Goal: Contribute content: Add original content to the website for others to see

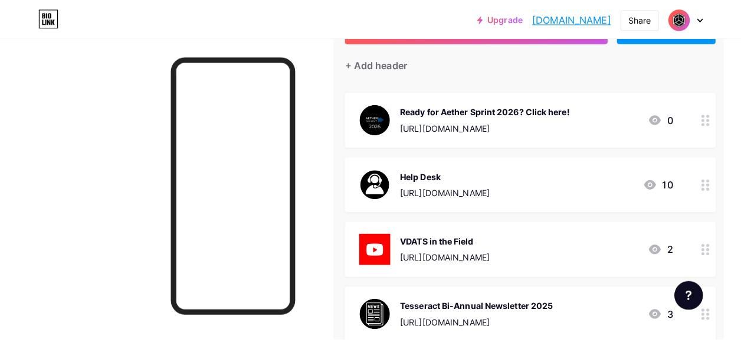
scroll to position [0, 17]
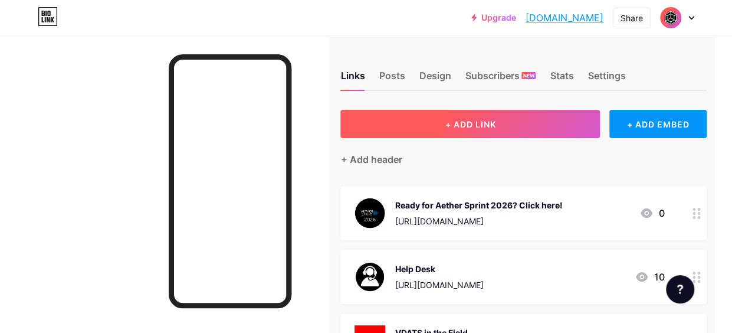
click at [491, 120] on span "+ ADD LINK" at bounding box center [470, 124] width 51 height 10
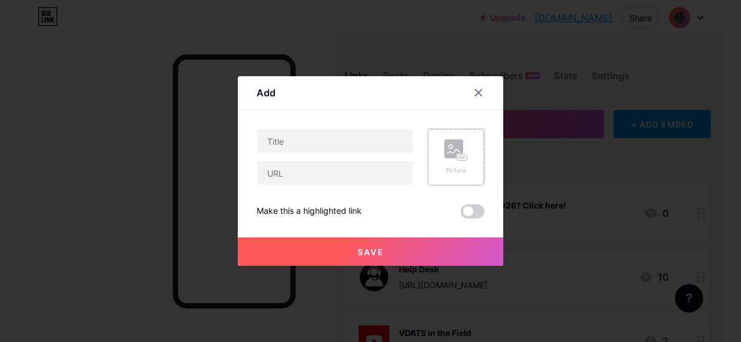
click at [443, 138] on div "Picture" at bounding box center [456, 157] width 57 height 57
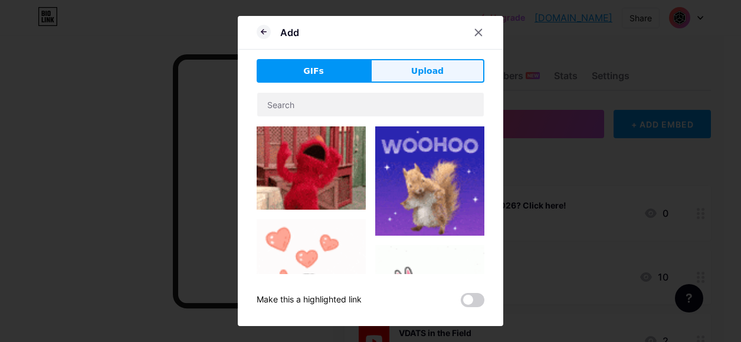
click at [412, 67] on span "Upload" at bounding box center [427, 71] width 32 height 12
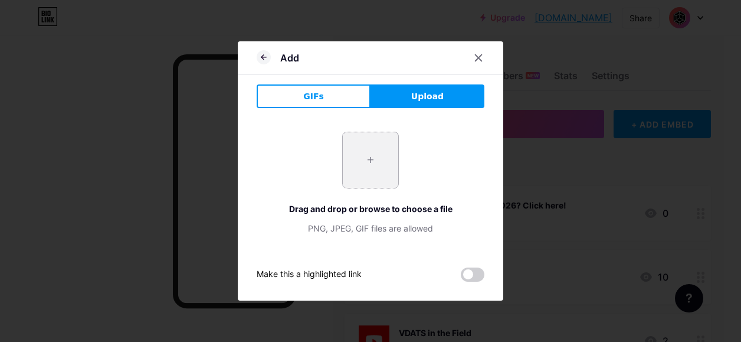
click at [358, 163] on input "file" at bounding box center [370, 159] width 55 height 55
type input "C:\fakepath\[DOMAIN_NAME] other tesseract logosicons (2).png"
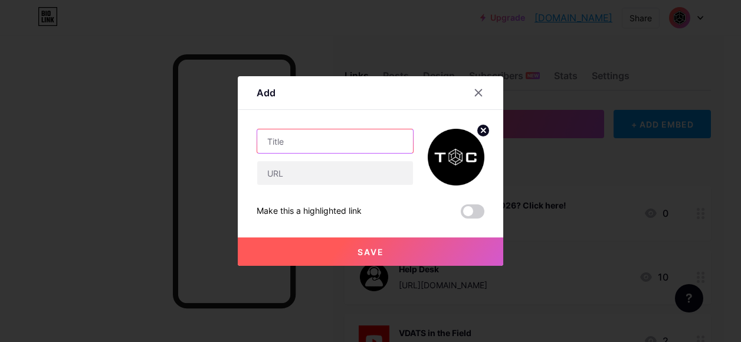
click at [318, 142] on input "text" at bounding box center [335, 141] width 156 height 24
click at [282, 138] on input "text" at bounding box center [335, 141] width 156 height 24
click at [363, 141] on input "LNO ToC Workshop" at bounding box center [335, 141] width 156 height 24
type input "LNO ToC Workshop"
drag, startPoint x: 287, startPoint y: 175, endPoint x: 250, endPoint y: 149, distance: 45.0
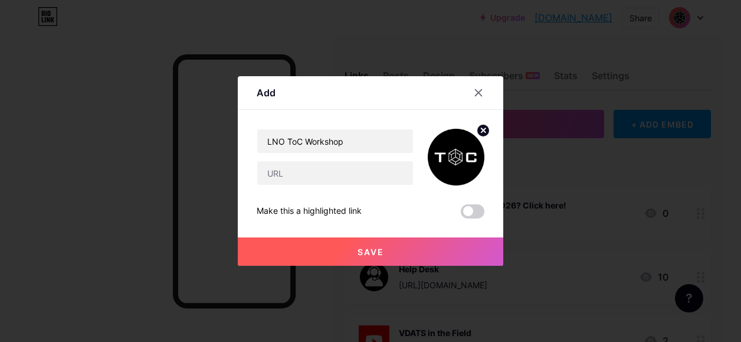
click at [250, 149] on div "Add Content YouTube Play YouTube video without leaving your page. ADD Vimeo Pla…" at bounding box center [371, 170] width 266 height 189
click at [270, 167] on input "text" at bounding box center [335, 173] width 156 height 24
paste input "[URL][DOMAIN_NAME]"
type input "[URL][DOMAIN_NAME]"
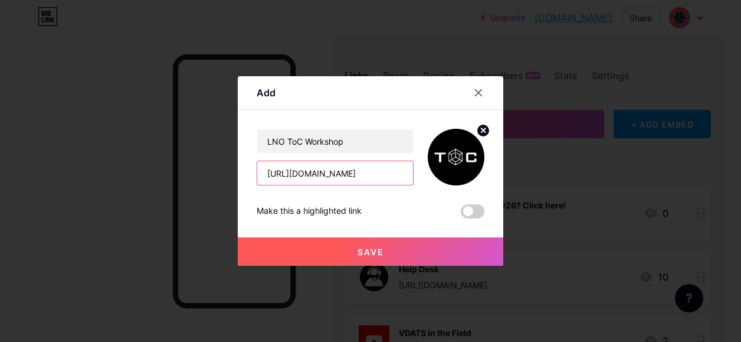
scroll to position [0, 0]
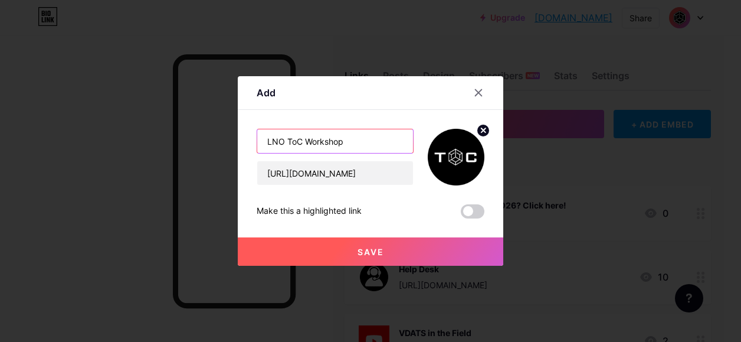
click at [351, 136] on input "LNO ToC Workshop" at bounding box center [335, 141] width 156 height 24
drag, startPoint x: 351, startPoint y: 138, endPoint x: 253, endPoint y: 135, distance: 98.0
click at [257, 135] on input "LNO ToC Workshop" at bounding box center [335, 141] width 156 height 24
paste input "heory of Constraints (ToC) Workshop Registration"
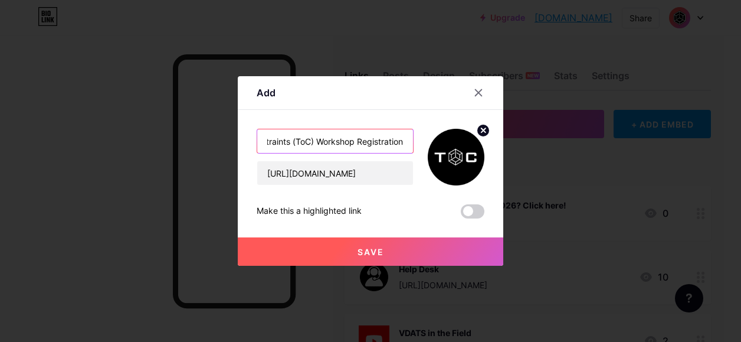
drag, startPoint x: 261, startPoint y: 143, endPoint x: 400, endPoint y: 144, distance: 139.3
click at [400, 144] on input "LNO Theory of Constraints (ToC) Workshop Registration" at bounding box center [335, 141] width 156 height 24
click at [400, 143] on input "LNO Theory of Constraints (ToC) Workshop Registration" at bounding box center [335, 141] width 156 height 24
drag, startPoint x: 351, startPoint y: 140, endPoint x: 398, endPoint y: 139, distance: 47.2
click at [398, 139] on input "LNO Theory of Constraints (ToC) Workshop Registration" at bounding box center [335, 141] width 156 height 24
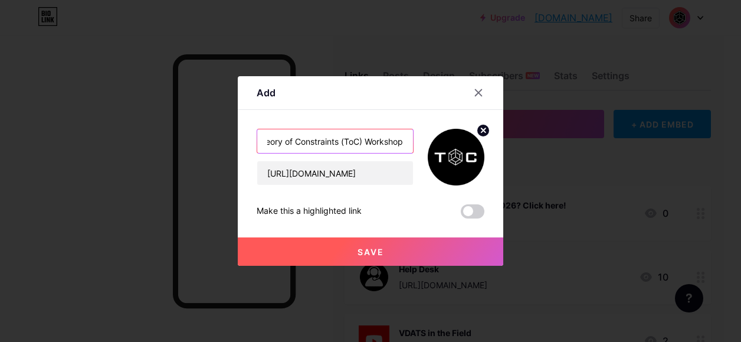
scroll to position [0, 35]
click at [274, 139] on input "LNO Theory of Constraints (ToC) Workshop" at bounding box center [335, 141] width 156 height 24
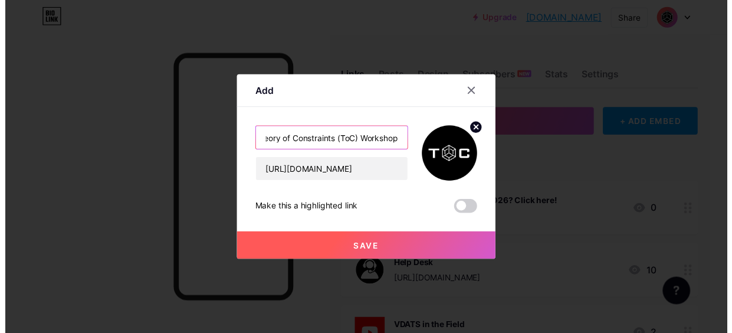
scroll to position [0, 0]
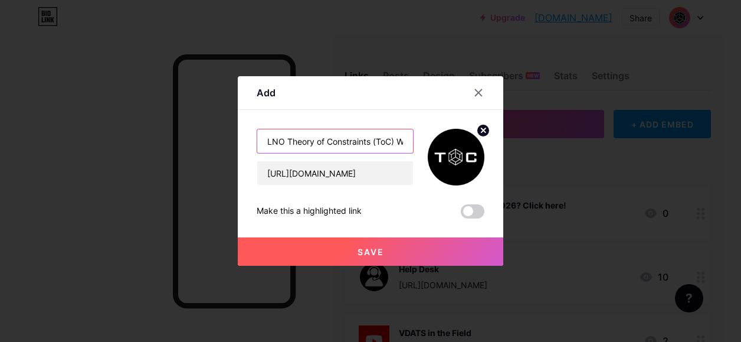
drag, startPoint x: 274, startPoint y: 139, endPoint x: 224, endPoint y: 140, distance: 49.6
click at [224, 140] on div "Add Content YouTube Play YouTube video without leaving your page. ADD Vimeo Pla…" at bounding box center [370, 171] width 741 height 342
click at [264, 139] on input "LNO Theory of Constraints (ToC) Workshop" at bounding box center [335, 141] width 156 height 24
type input "Register for Our LNO Theory of Constraints (ToC) Workshop"
click at [353, 243] on button "Save" at bounding box center [371, 251] width 266 height 28
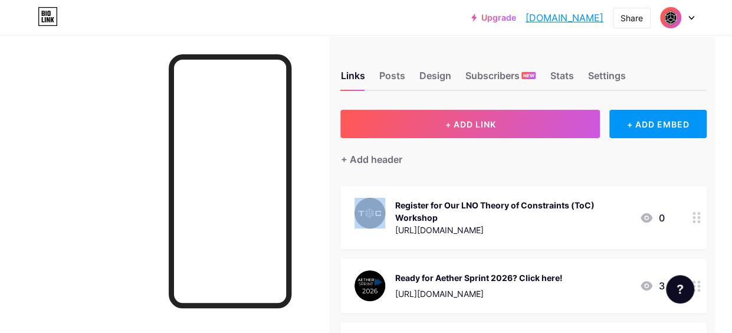
drag, startPoint x: 400, startPoint y: 204, endPoint x: 385, endPoint y: 221, distance: 23.0
click at [385, 221] on div "Register for Our LNO Theory of Constraints (ToC) Workshop [URL][DOMAIN_NAME]" at bounding box center [493, 218] width 276 height 40
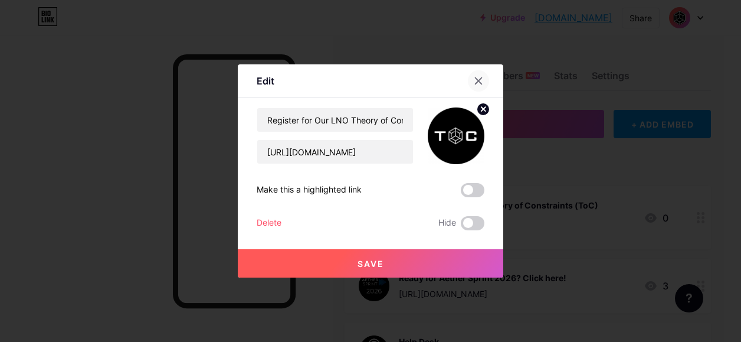
click at [473, 76] on div at bounding box center [478, 80] width 21 height 21
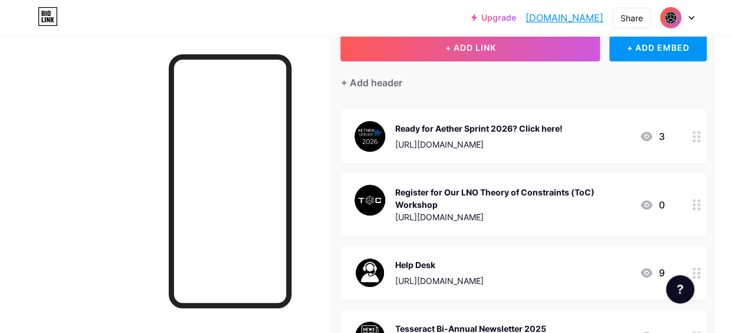
scroll to position [59, 17]
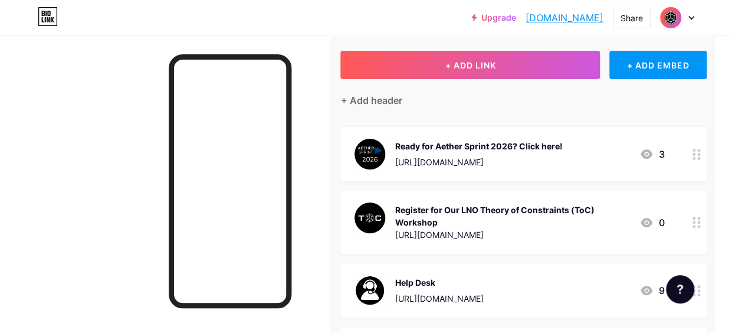
click at [308, 185] on div at bounding box center [164, 201] width 329 height 333
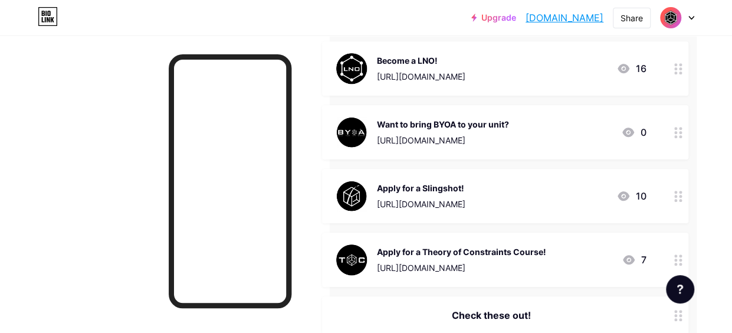
scroll to position [472, 45]
